Goal: Information Seeking & Learning: Learn about a topic

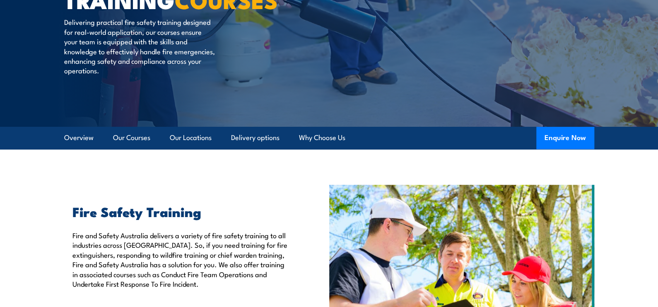
scroll to position [124, 0]
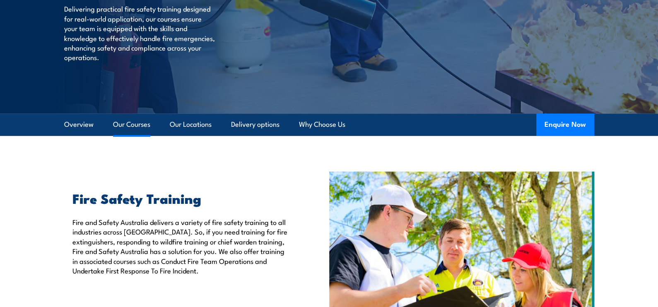
click at [143, 128] on link "Our Courses" at bounding box center [131, 124] width 37 height 22
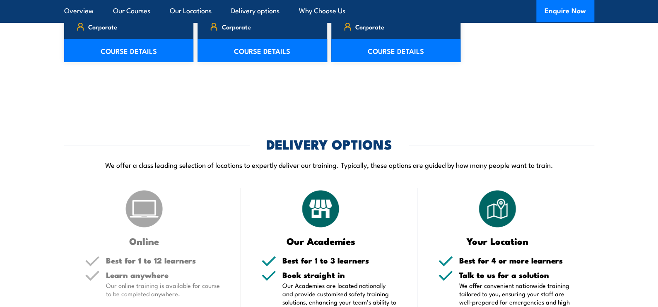
scroll to position [1497, 0]
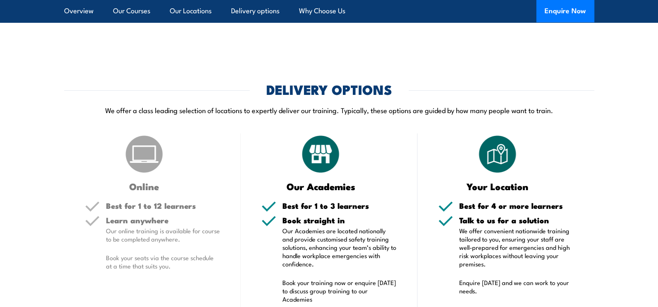
click at [145, 168] on img at bounding box center [143, 153] width 41 height 41
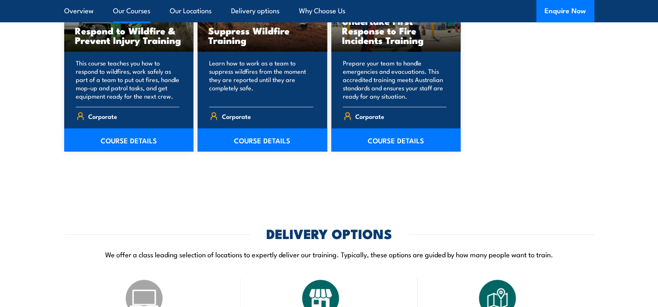
scroll to position [1184, 0]
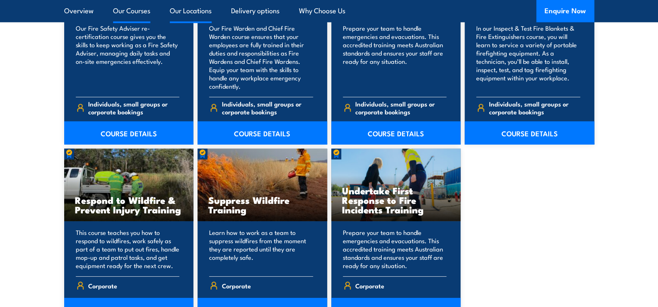
click at [193, 11] on link "Our Locations" at bounding box center [191, 11] width 42 height 22
click at [203, 11] on link "Our Locations" at bounding box center [191, 11] width 42 height 22
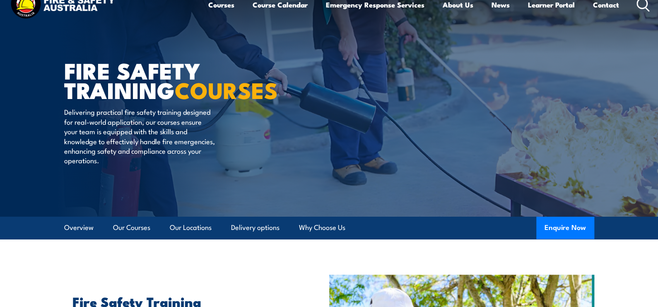
scroll to position [0, 0]
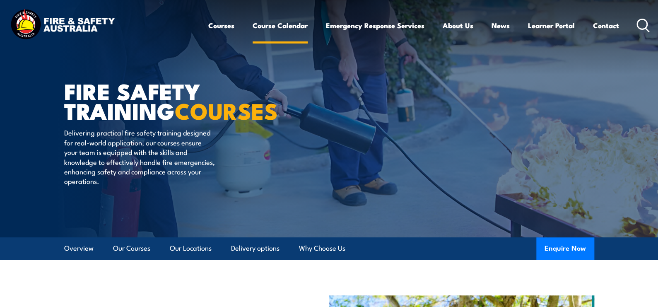
click at [280, 26] on link "Course Calendar" at bounding box center [279, 25] width 55 height 22
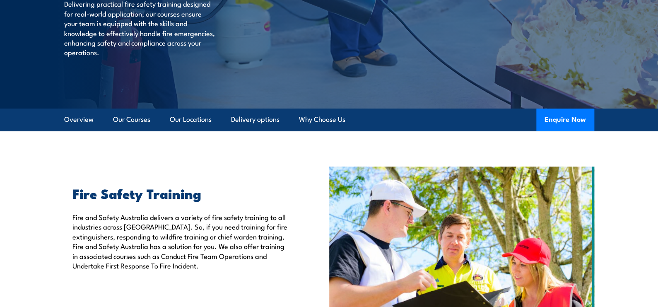
scroll to position [207, 0]
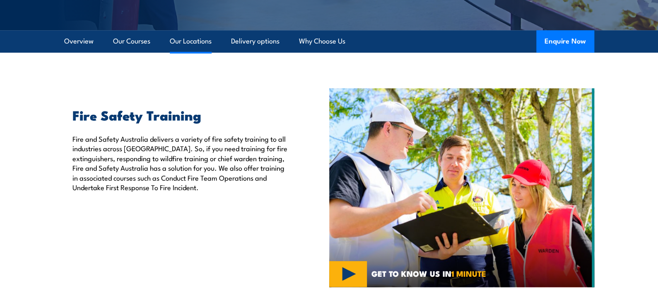
click at [202, 42] on link "Our Locations" at bounding box center [191, 41] width 42 height 22
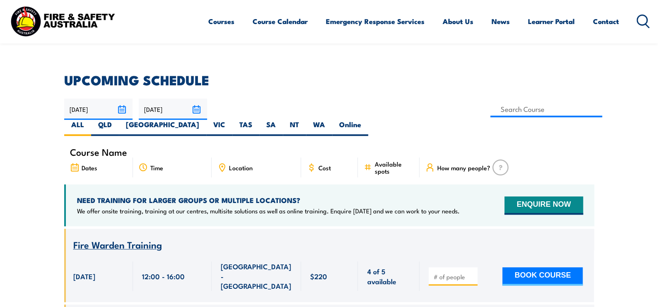
scroll to position [207, 0]
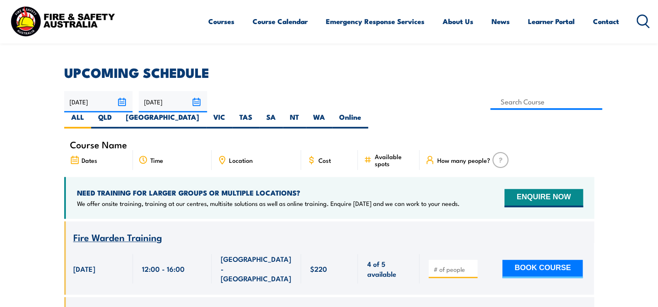
click at [237, 150] on div "Location" at bounding box center [256, 160] width 89 height 20
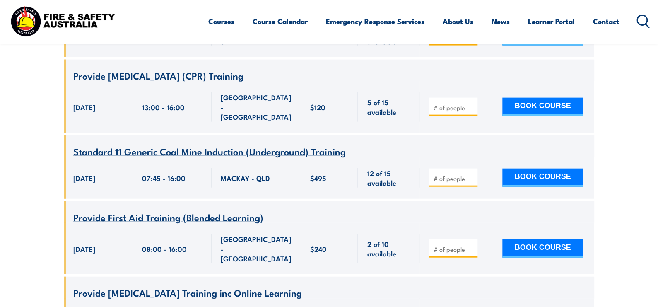
scroll to position [993, 0]
